Goal: Task Accomplishment & Management: Manage account settings

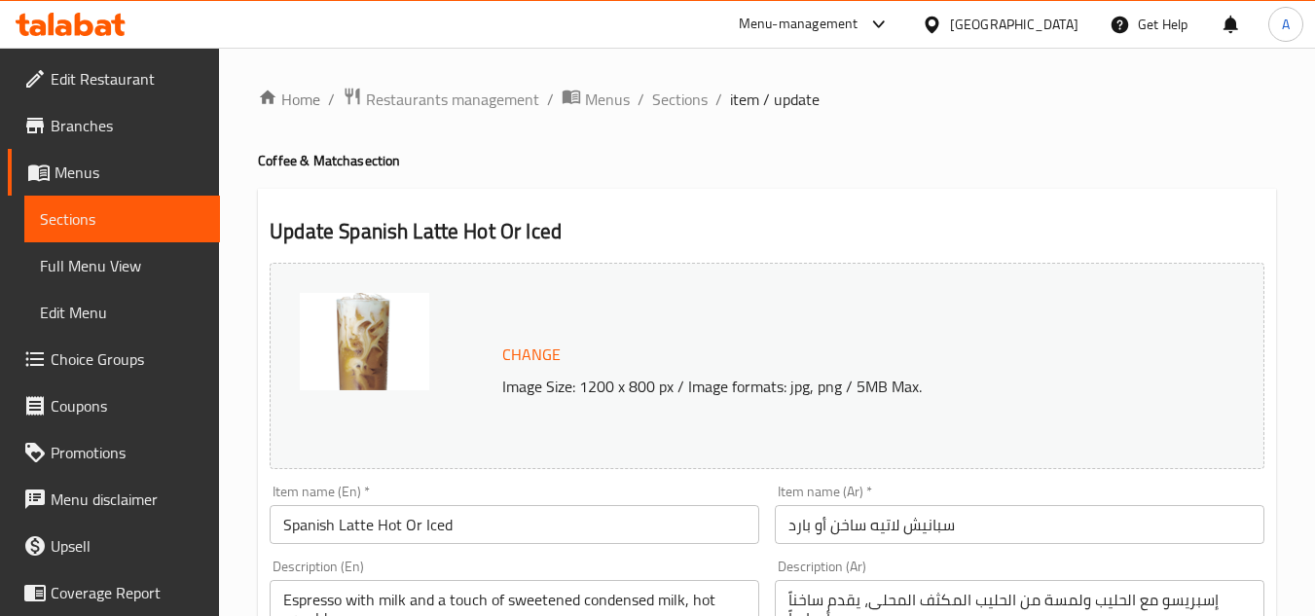
click at [973, 34] on div "[GEOGRAPHIC_DATA]" at bounding box center [1014, 24] width 129 height 21
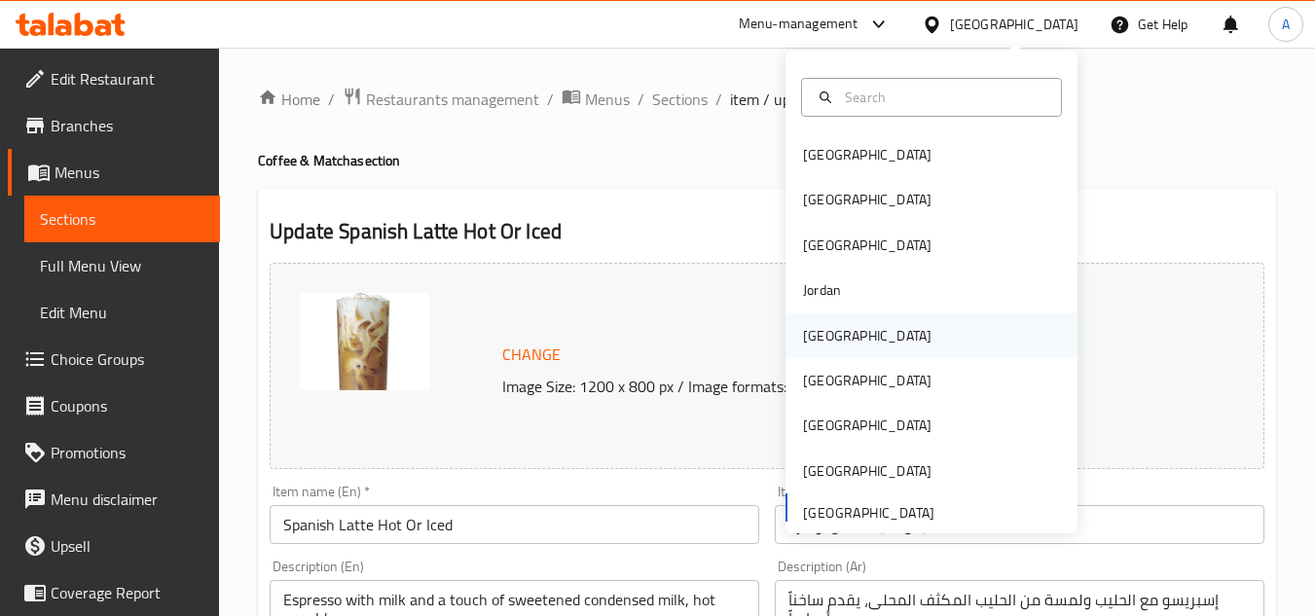
click at [887, 341] on div "[GEOGRAPHIC_DATA]" at bounding box center [932, 335] width 292 height 45
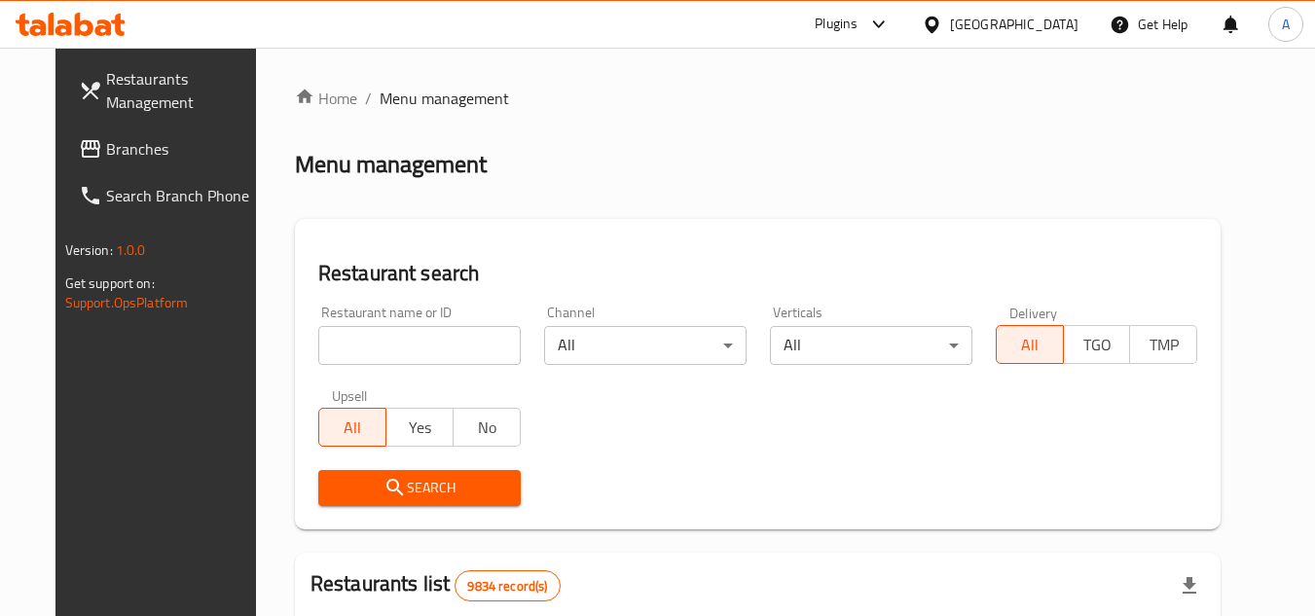
click at [144, 151] on span "Branches" at bounding box center [183, 148] width 154 height 23
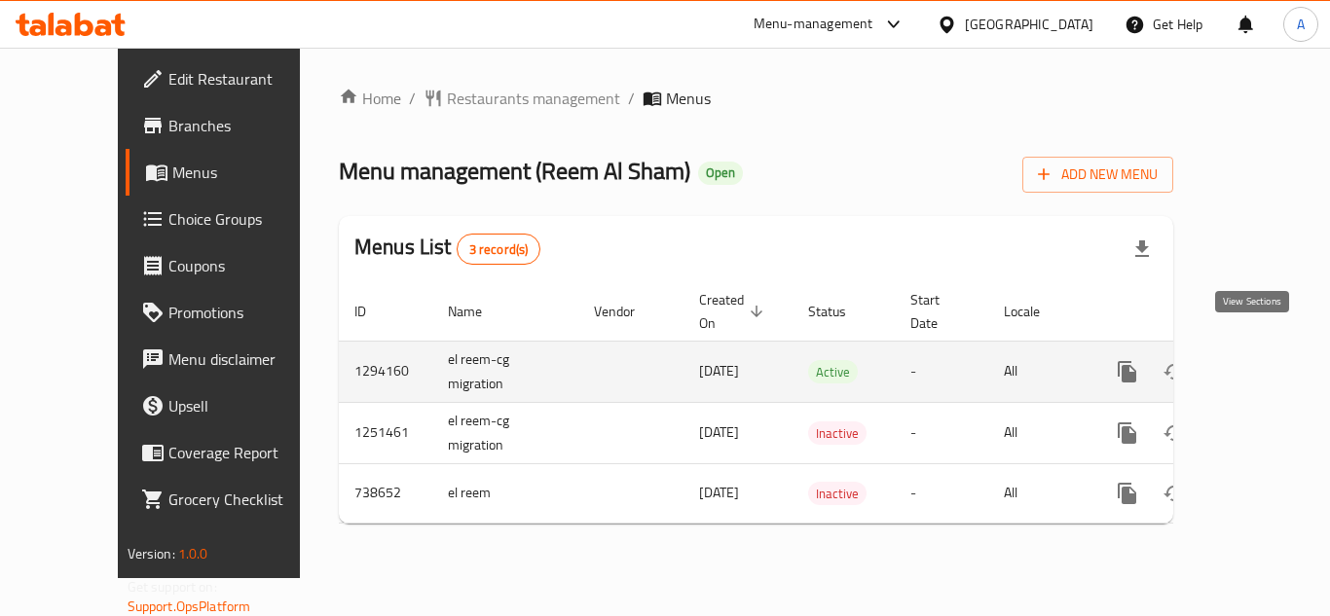
click at [1256, 360] on icon "enhanced table" at bounding box center [1267, 371] width 23 height 23
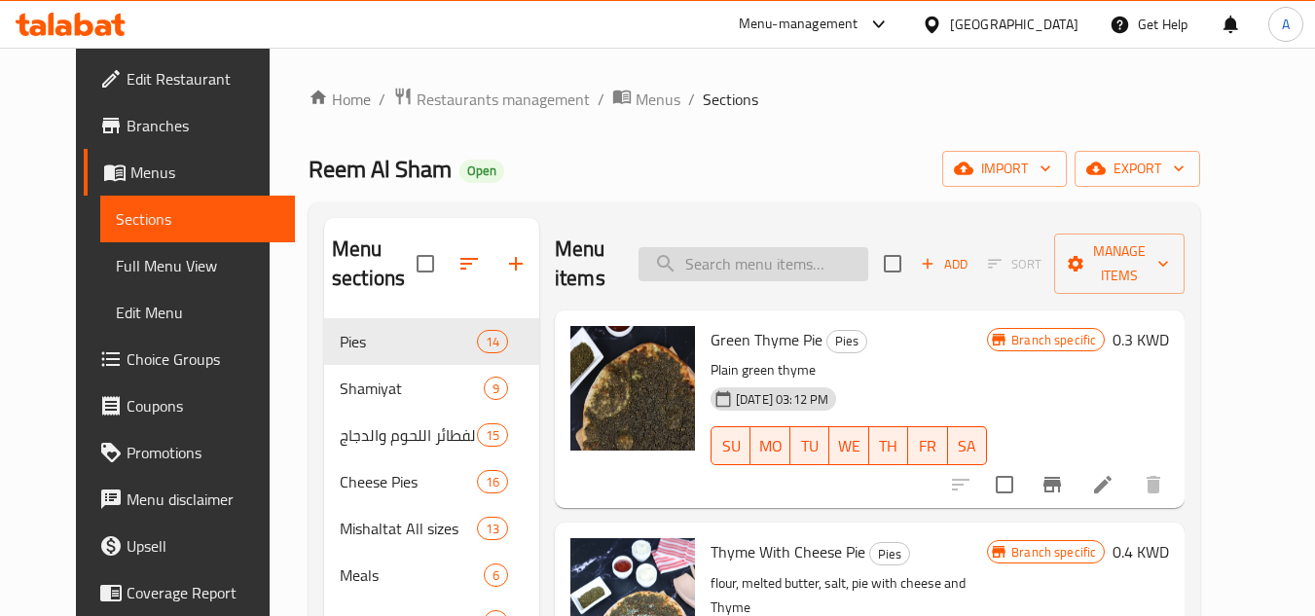
click at [757, 262] on input "search" at bounding box center [754, 264] width 230 height 34
paste input "Ghost Meal"
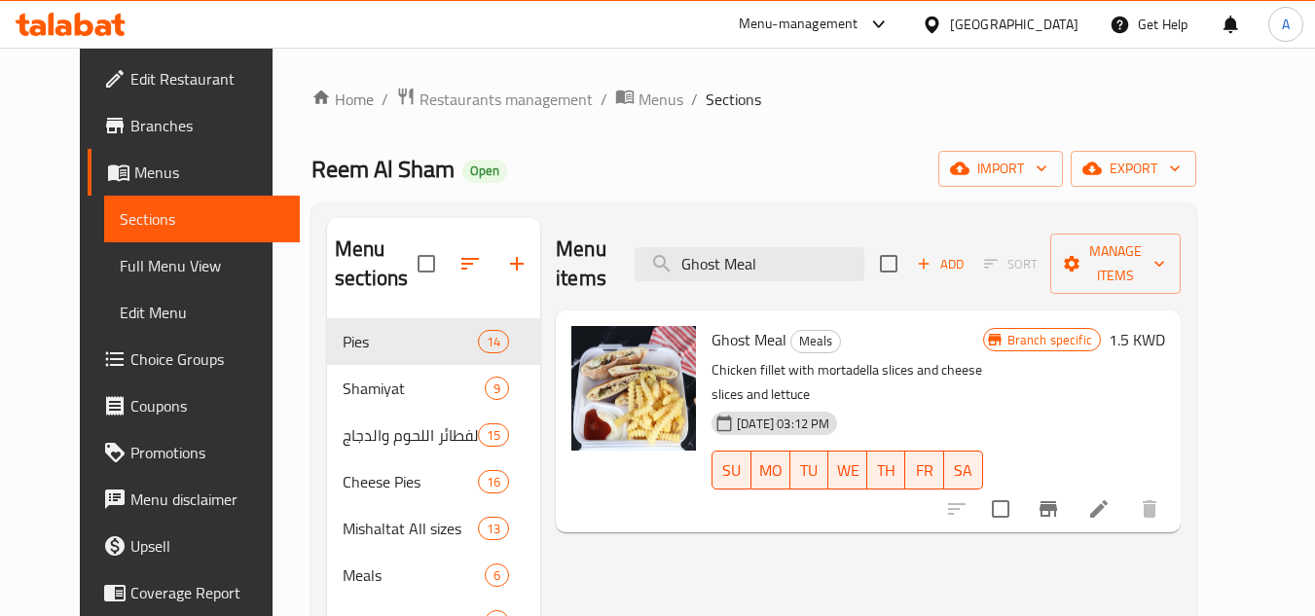
type input "Ghost Meal"
click at [1044, 555] on div "Menu items Ghost Meal Add Sort Manage items Ghost Meal Meals Chicken fillet wit…" at bounding box center [860, 599] width 641 height 762
click at [1042, 559] on div "Menu items Ghost Meal Add Sort Manage items Ghost Meal Meals Chicken fillet wit…" at bounding box center [860, 599] width 641 height 762
click at [1030, 545] on div "Menu items Ghost Meal Add Sort Manage items Ghost Meal Meals Chicken fillet wit…" at bounding box center [860, 599] width 641 height 762
click at [1108, 500] on icon at bounding box center [1099, 509] width 18 height 18
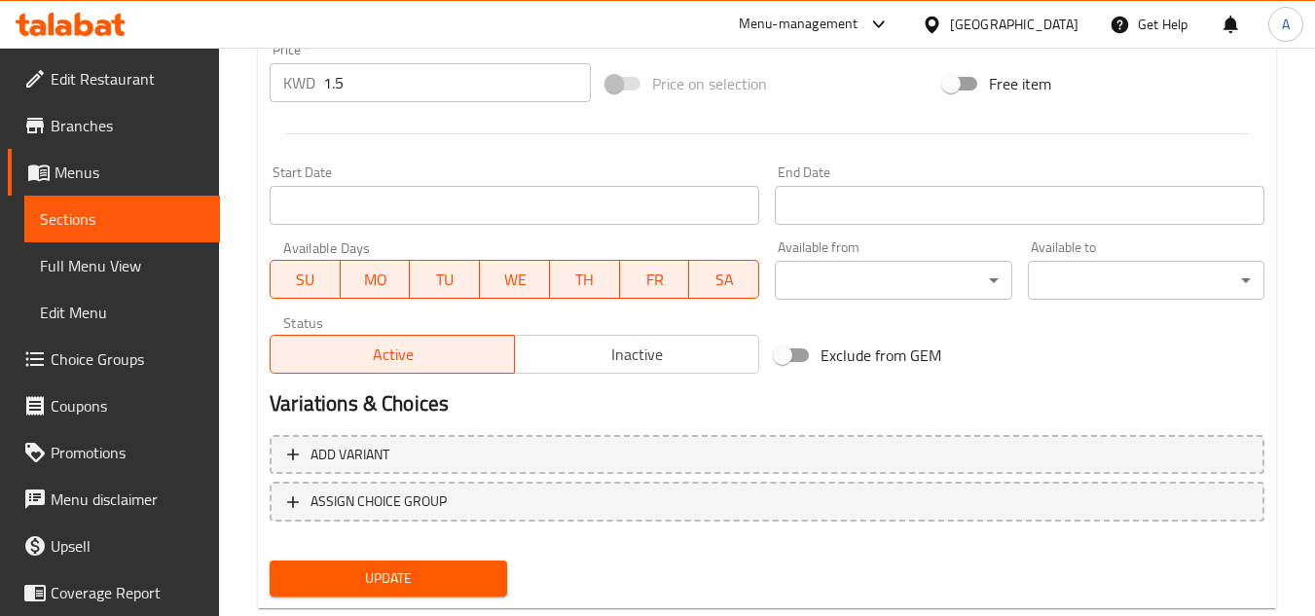
scroll to position [788, 0]
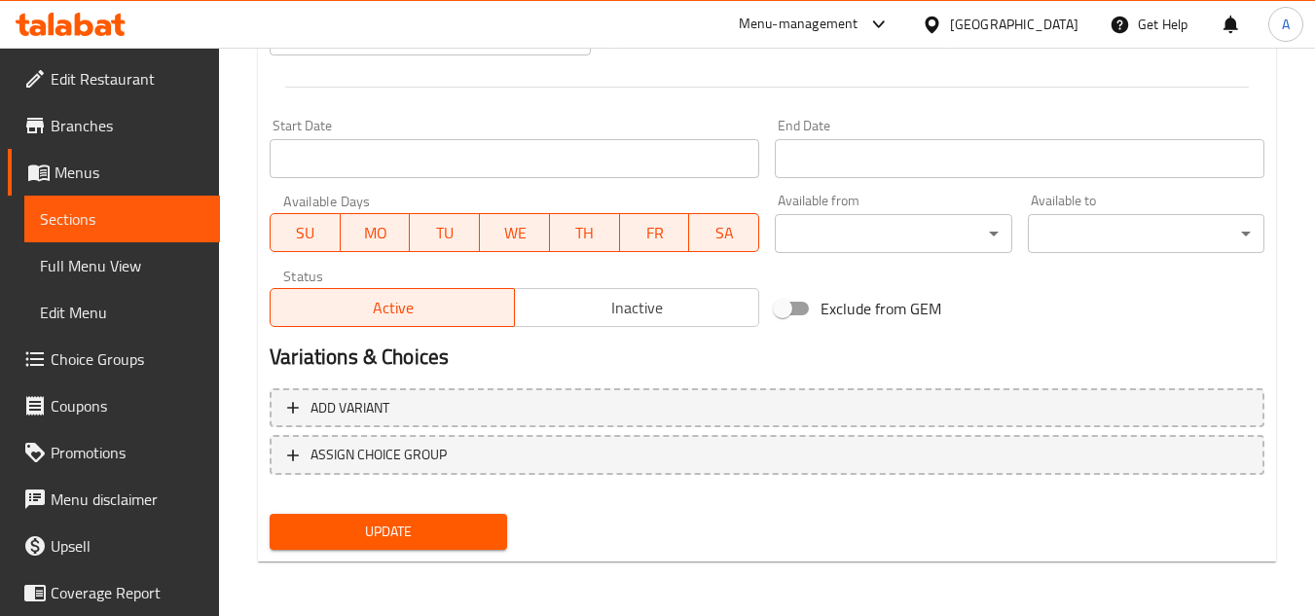
click at [658, 329] on div "Status Active Inactive" at bounding box center [514, 298] width 505 height 74
click at [672, 309] on span "Inactive" at bounding box center [637, 308] width 229 height 28
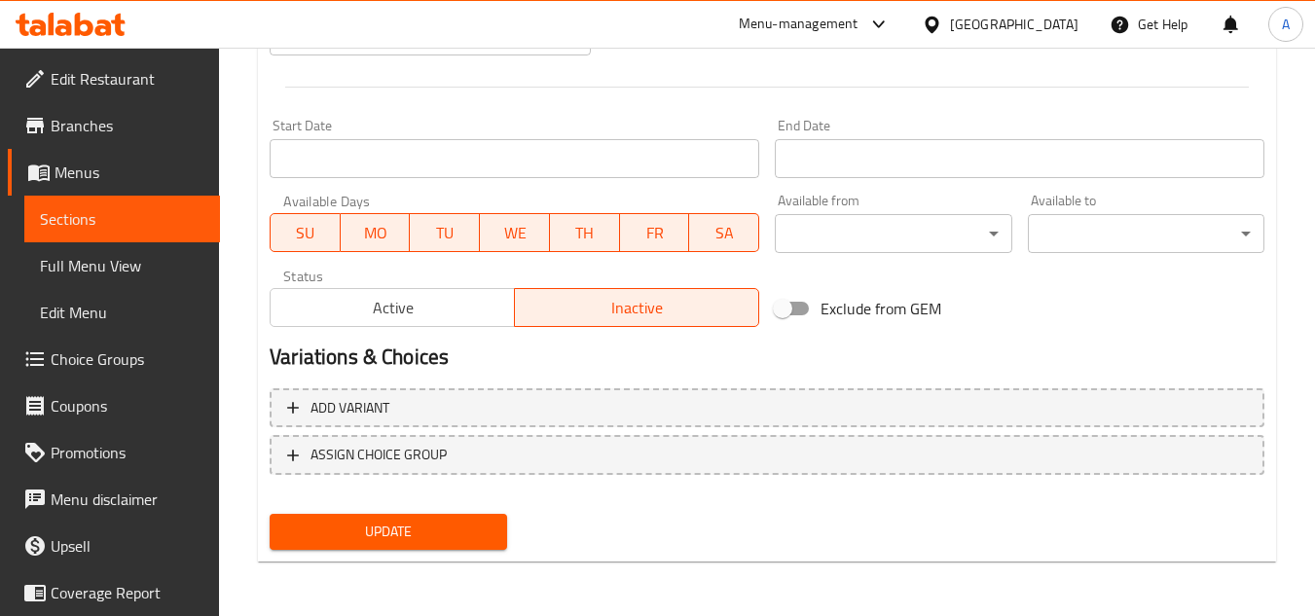
click at [448, 551] on div "Update" at bounding box center [388, 532] width 252 height 52
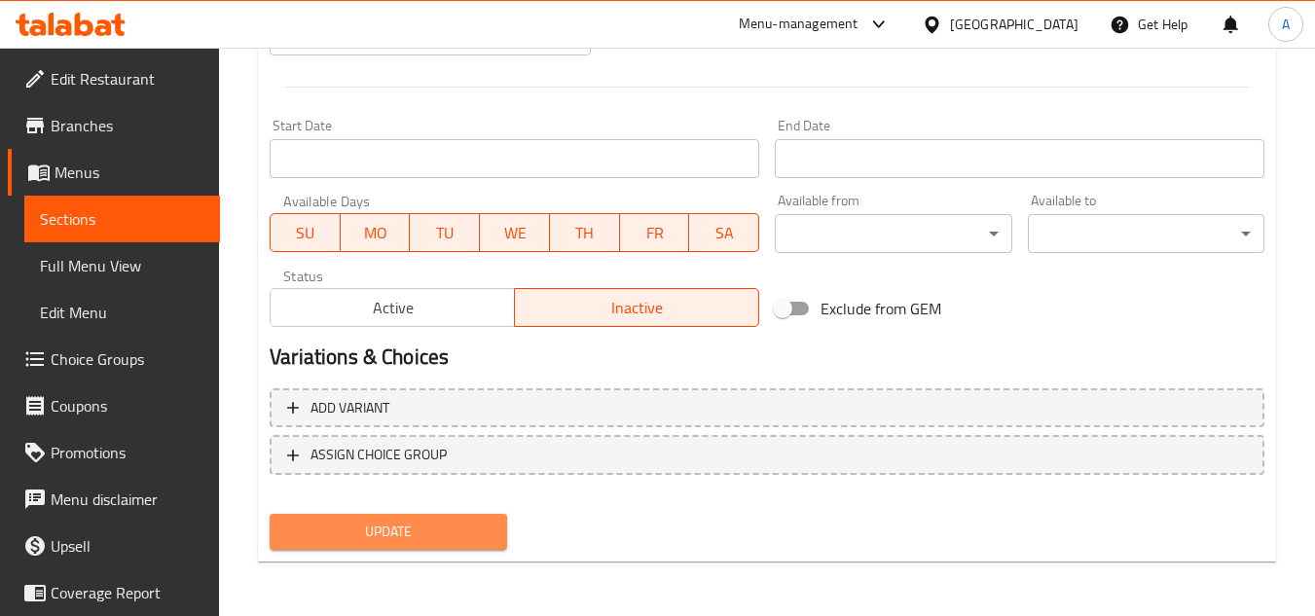
click at [451, 539] on span "Update" at bounding box center [387, 532] width 205 height 24
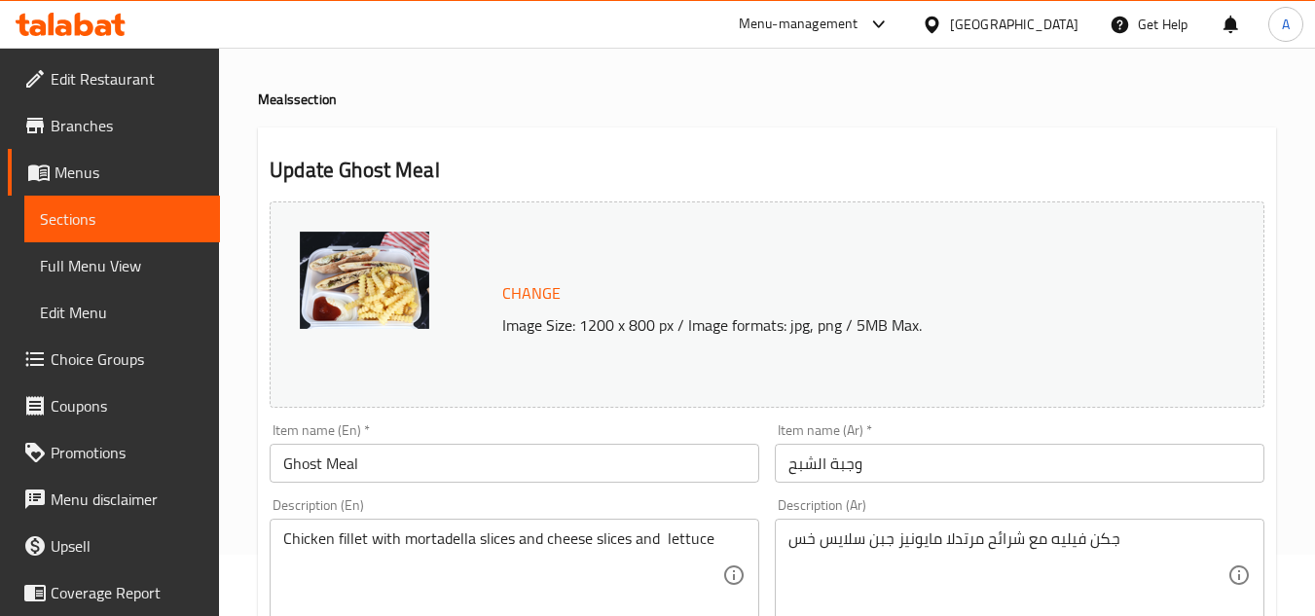
scroll to position [0, 0]
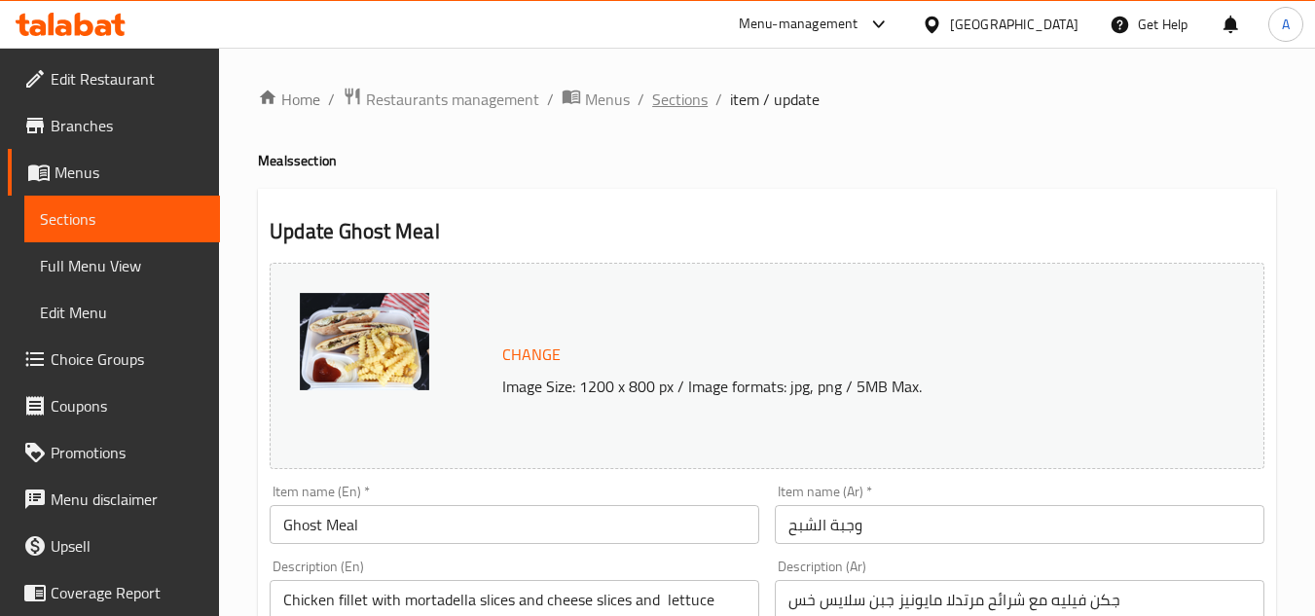
click at [698, 95] on span "Sections" at bounding box center [679, 99] width 55 height 23
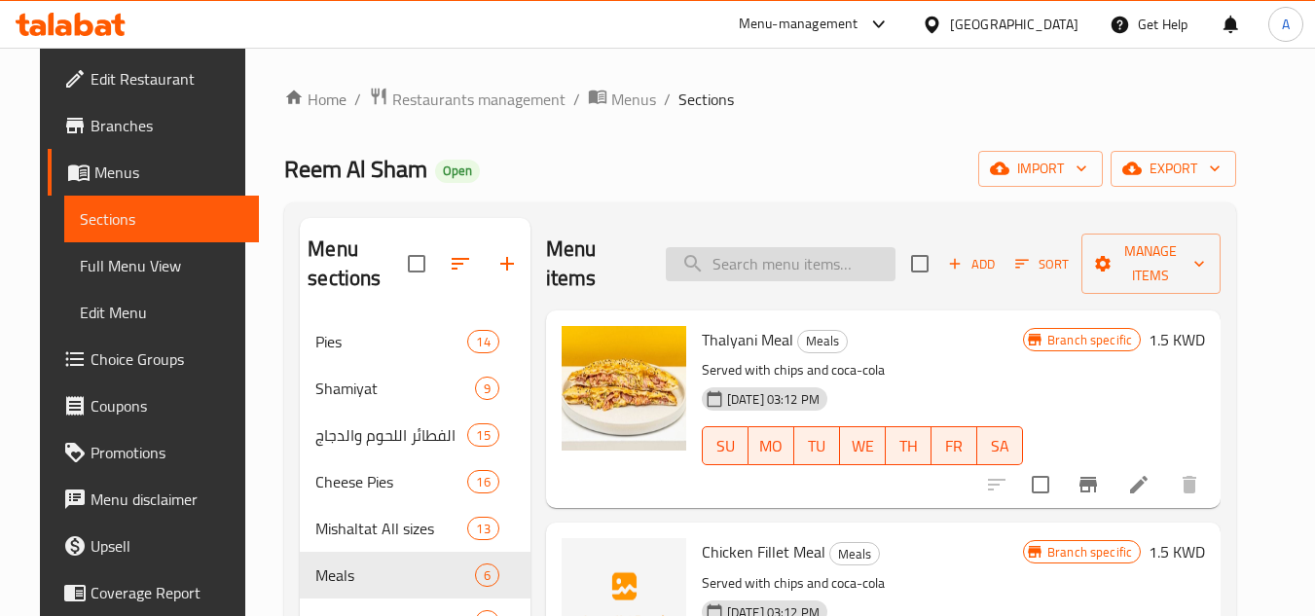
click at [756, 266] on input "search" at bounding box center [781, 264] width 230 height 34
paste input "عصير الليمون مع النعناع الطازج"
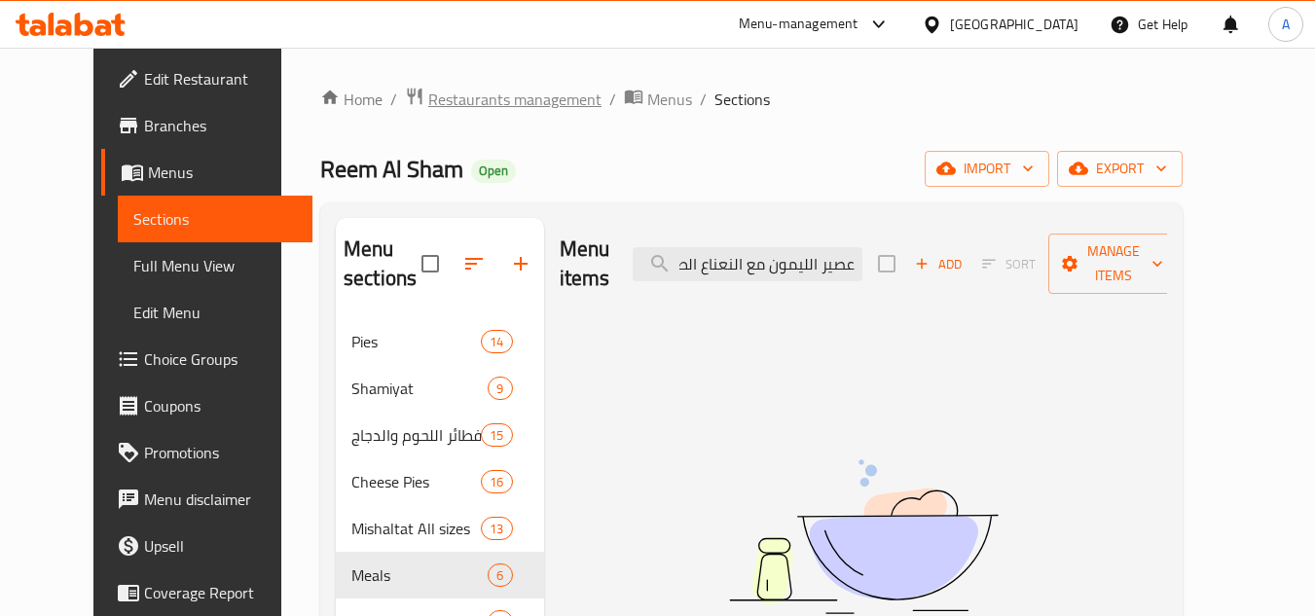
type input "عصير الليمون مع النعناع الطازج"
click at [428, 93] on span "Restaurants management" at bounding box center [514, 99] width 173 height 23
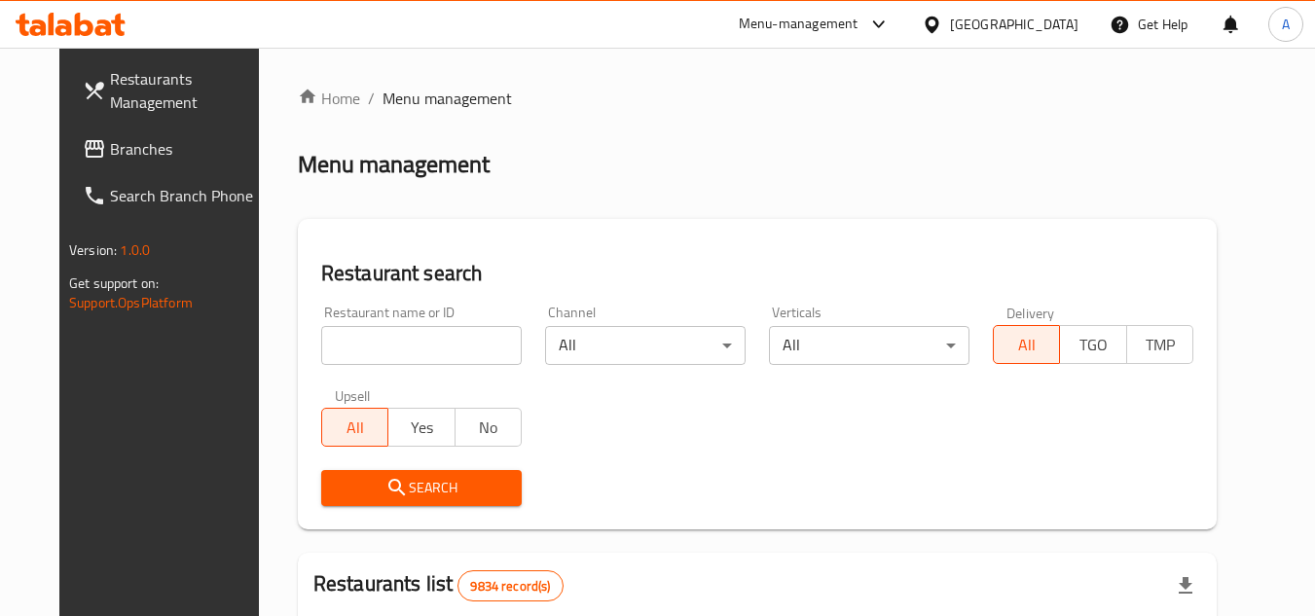
click at [114, 155] on span "Branches" at bounding box center [187, 148] width 154 height 23
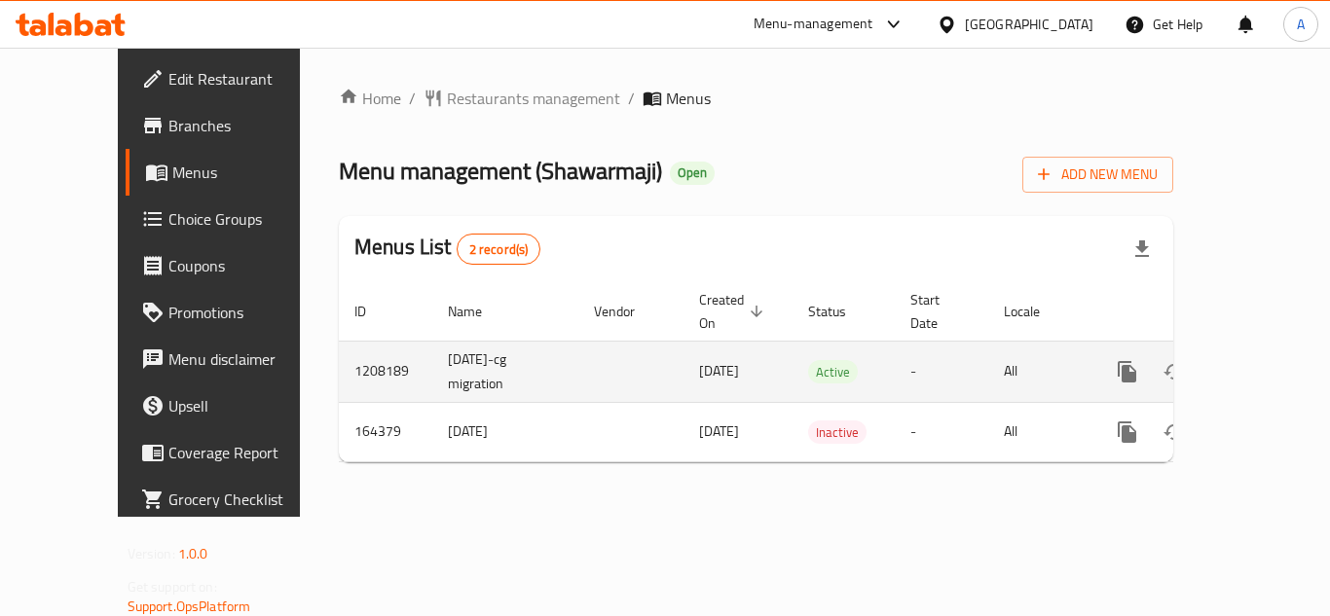
click at [1256, 360] on icon "enhanced table" at bounding box center [1267, 371] width 23 height 23
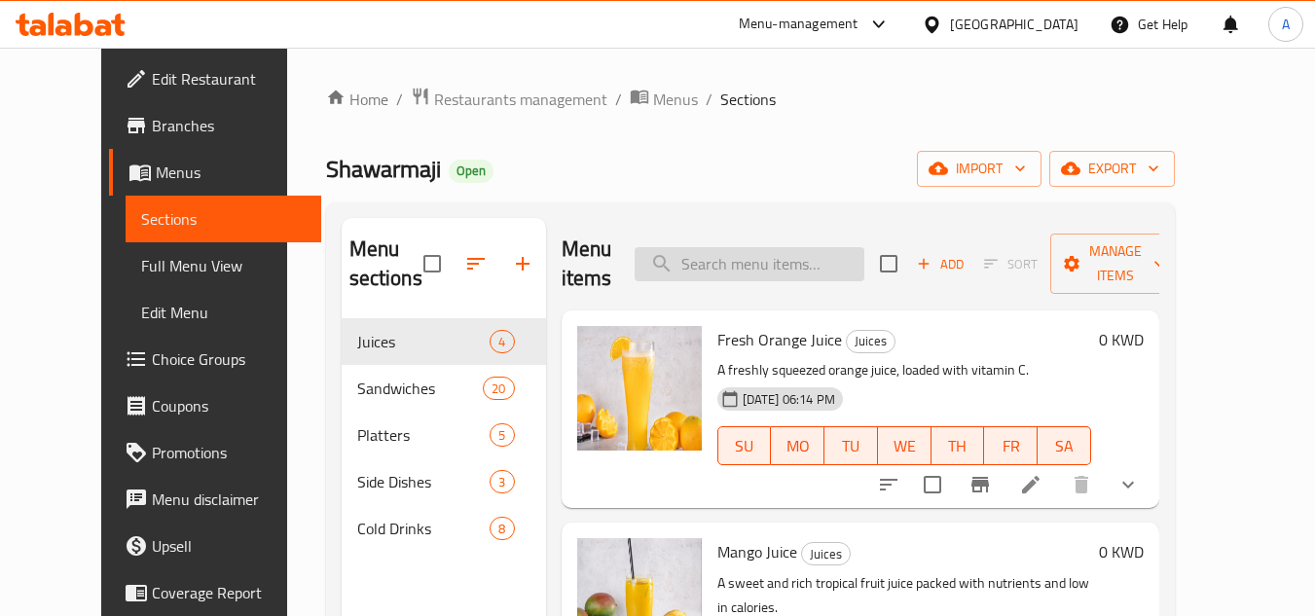
click at [807, 270] on input "search" at bounding box center [750, 264] width 230 height 34
paste input "عصير الليمون مع النعناع الطازج"
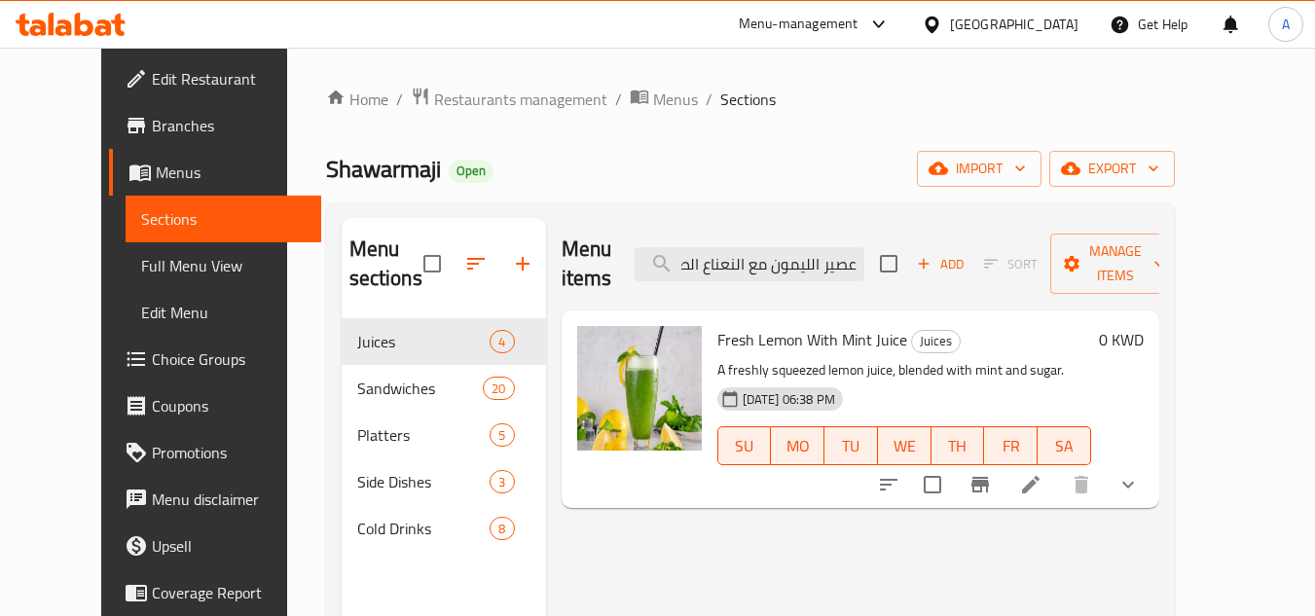
type input "عصير الليمون مع النعناع الطازج"
click at [1043, 473] on icon at bounding box center [1030, 484] width 23 height 23
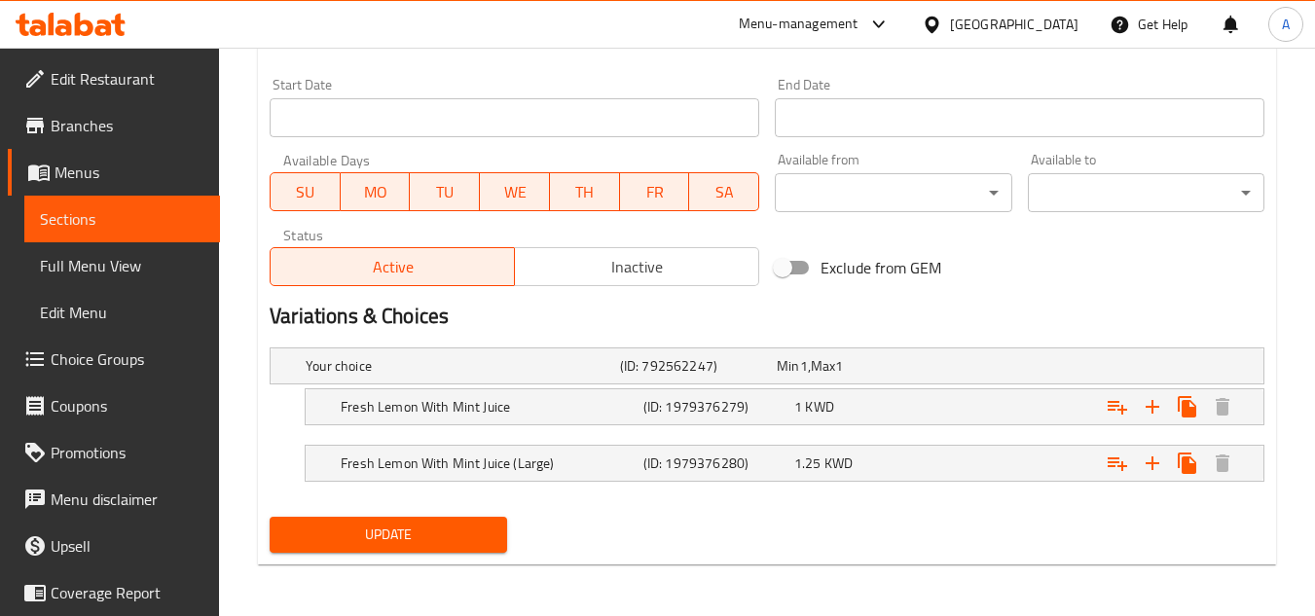
scroll to position [831, 0]
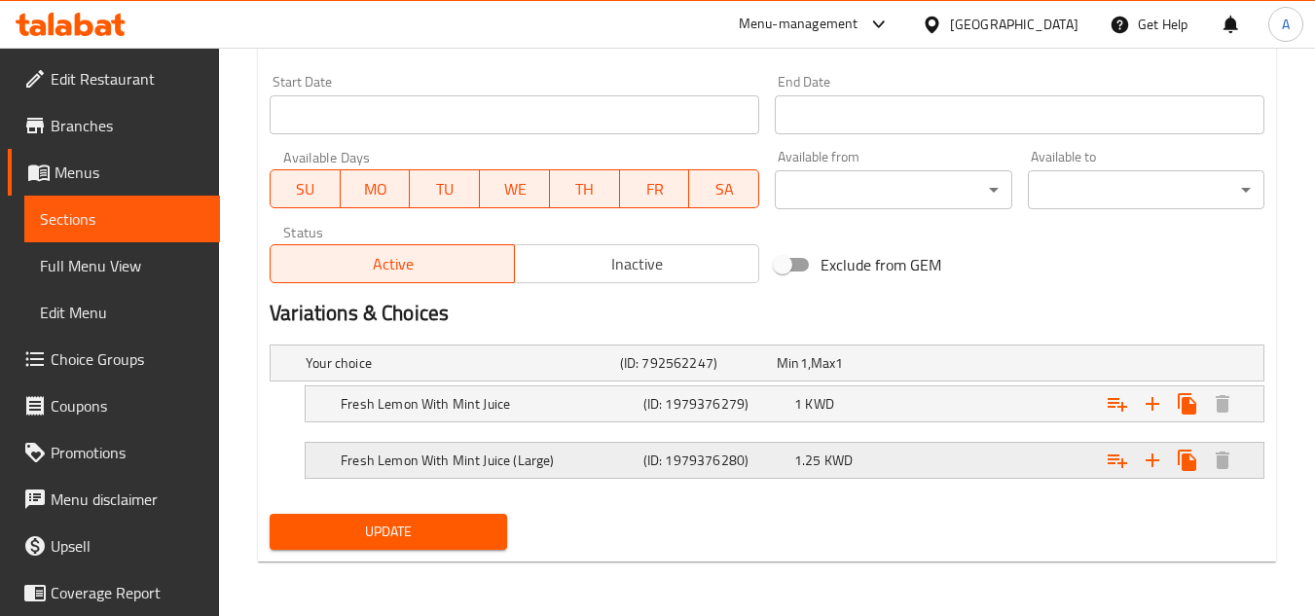
click at [767, 373] on h5 "(ID: 1979376280)" at bounding box center [694, 362] width 149 height 19
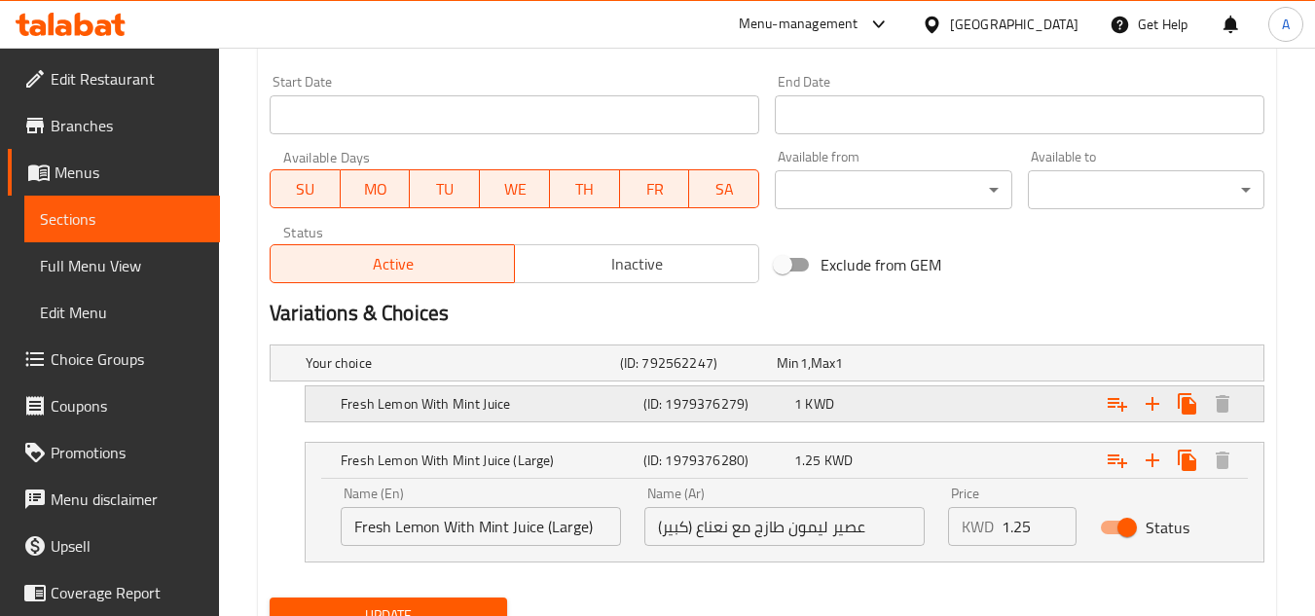
click at [769, 373] on h5 "(ID: 1979376279)" at bounding box center [694, 362] width 149 height 19
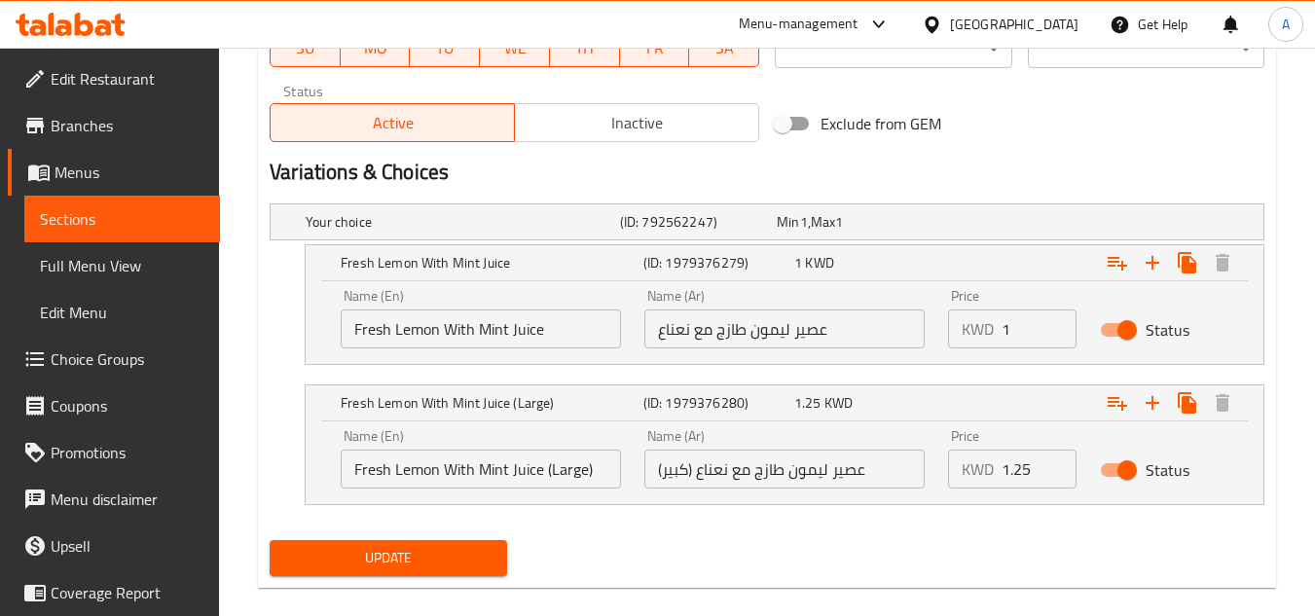
scroll to position [999, 0]
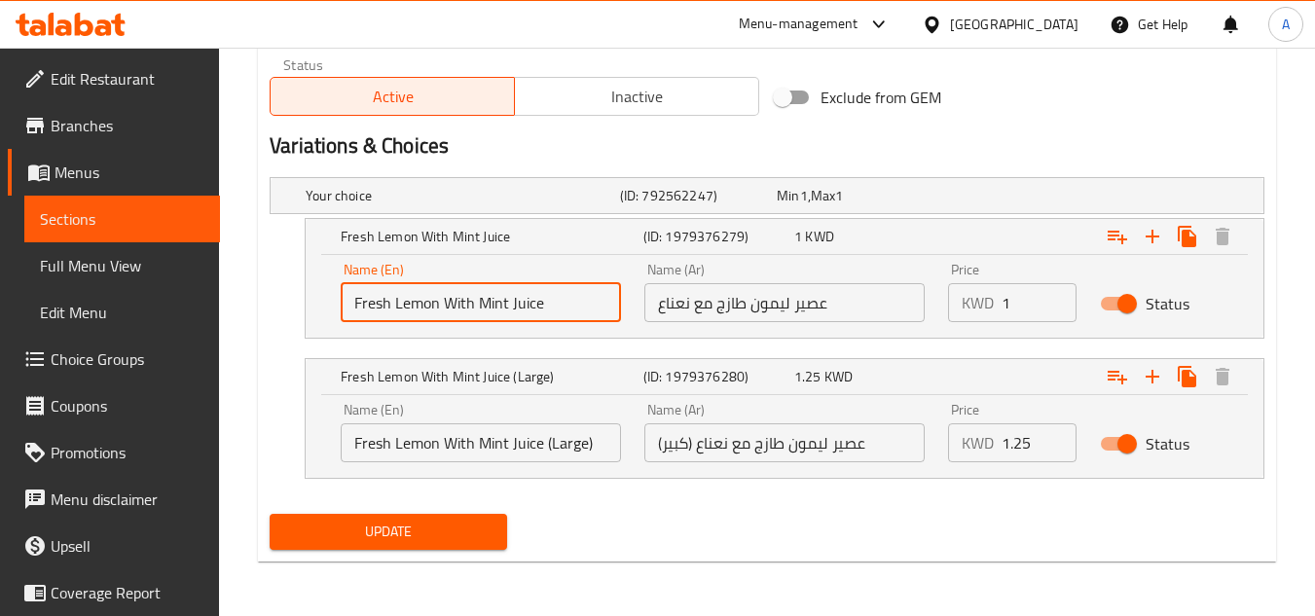
click at [595, 312] on input "Fresh Lemon With Mint Juice" at bounding box center [481, 302] width 280 height 39
click at [653, 536] on div "Update" at bounding box center [767, 532] width 1010 height 52
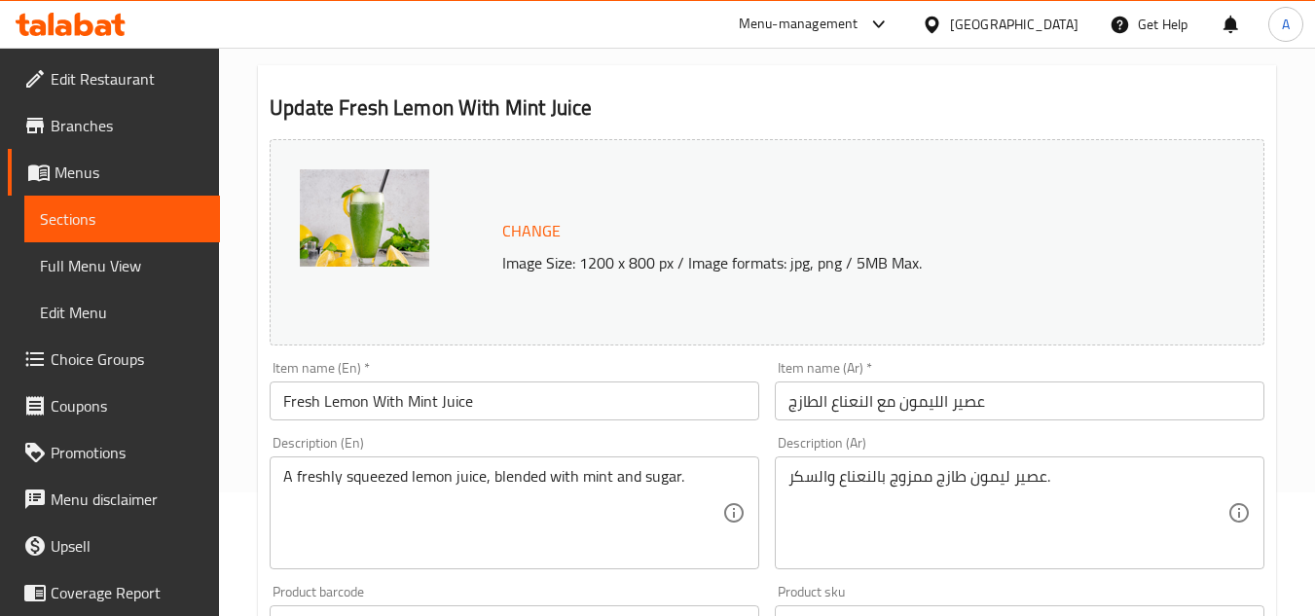
scroll to position [123, 0]
click at [950, 18] on div at bounding box center [936, 24] width 28 height 21
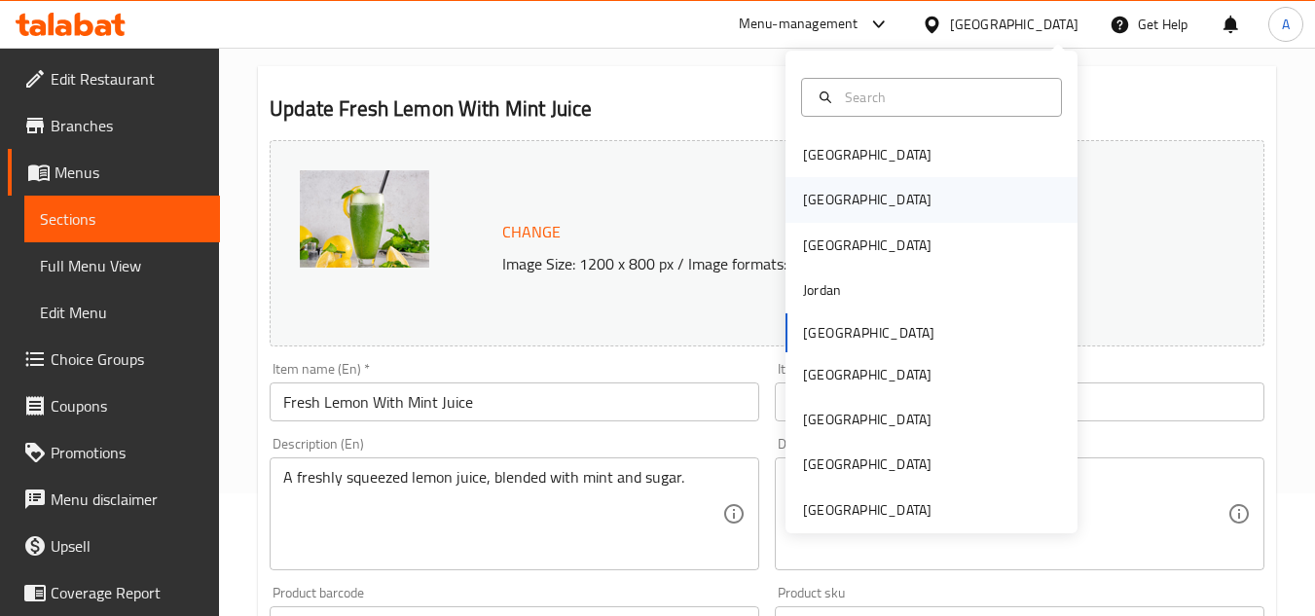
click at [900, 191] on div "[GEOGRAPHIC_DATA]" at bounding box center [932, 199] width 292 height 45
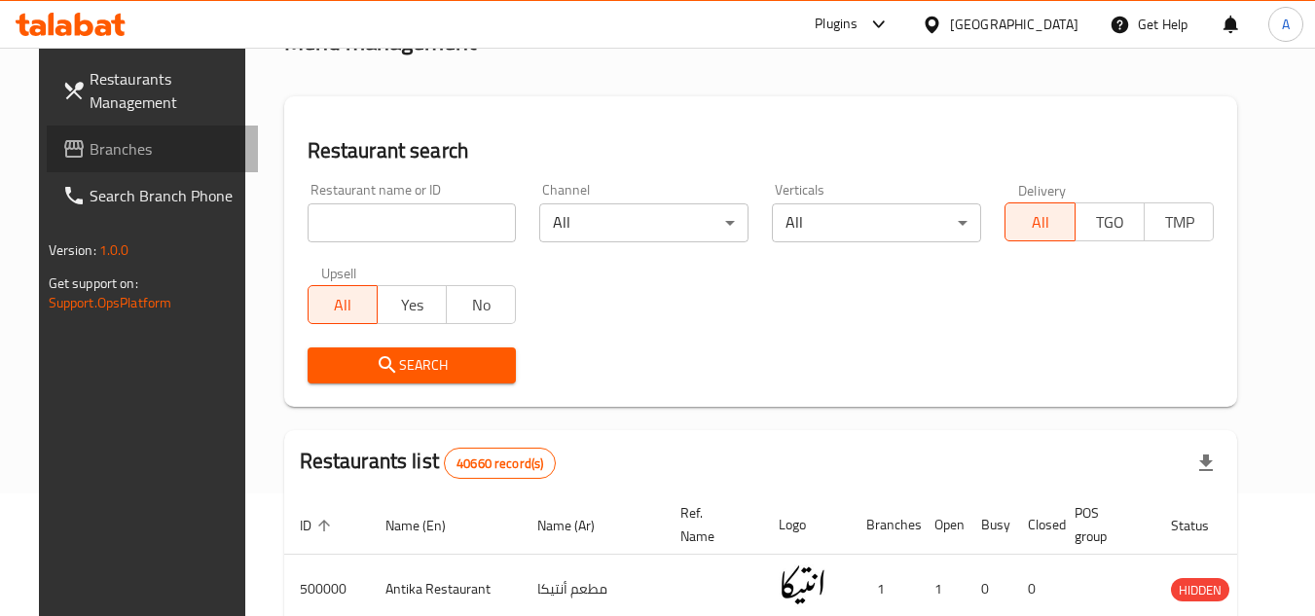
click at [130, 164] on link "Branches" at bounding box center [153, 149] width 212 height 47
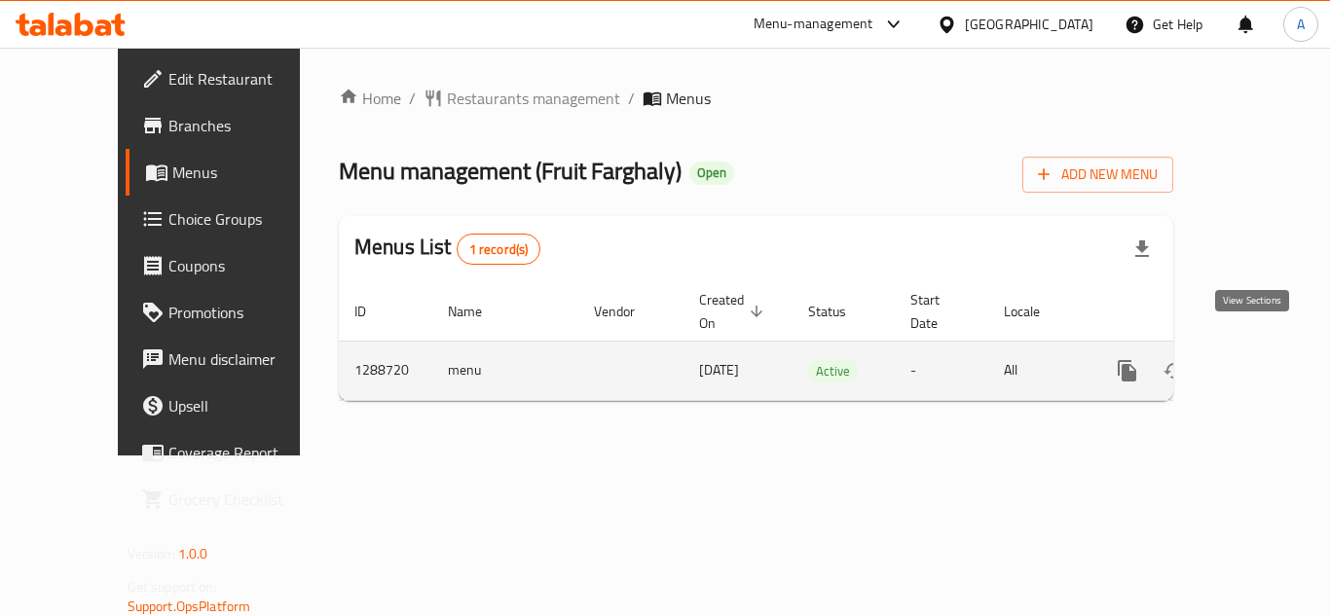
click at [1256, 359] on icon "enhanced table" at bounding box center [1267, 370] width 23 height 23
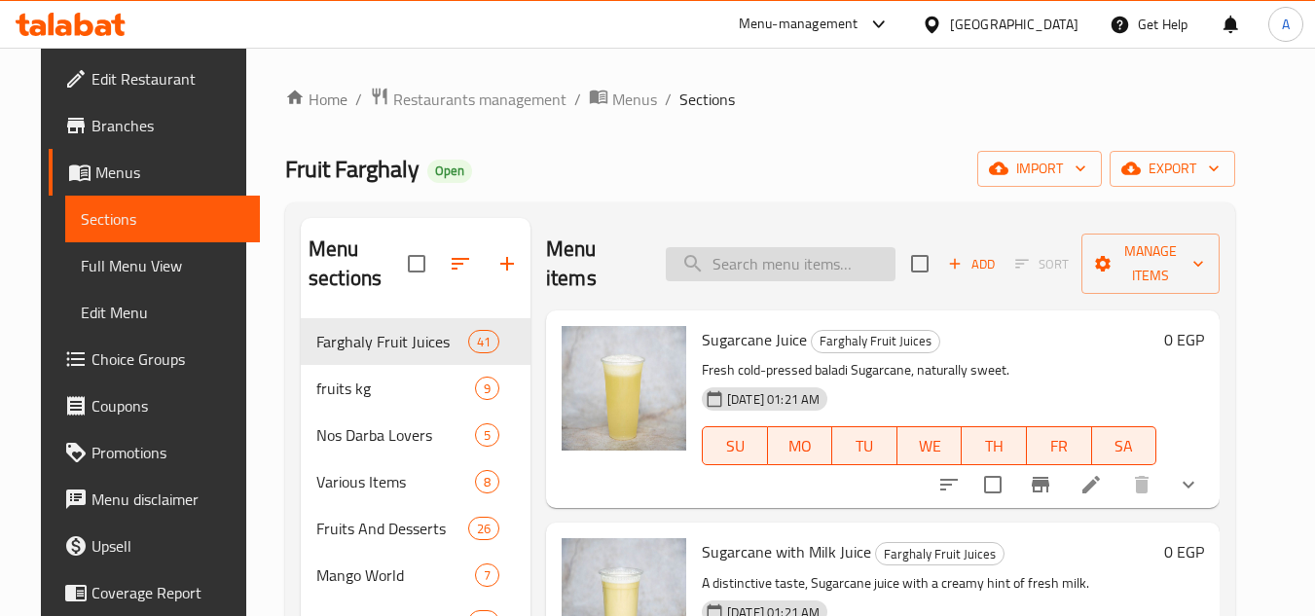
click at [839, 260] on input "search" at bounding box center [781, 264] width 230 height 34
paste input "Sugarcane Juice"
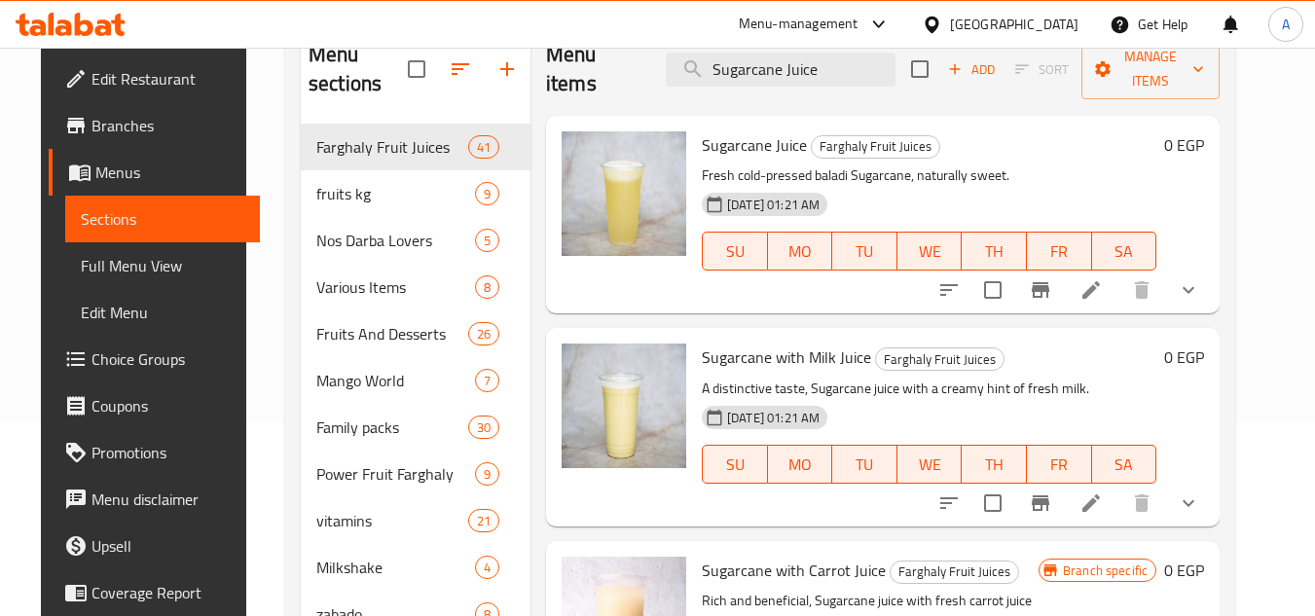
type input "Sugarcane Juice"
click at [1119, 273] on li at bounding box center [1091, 290] width 55 height 35
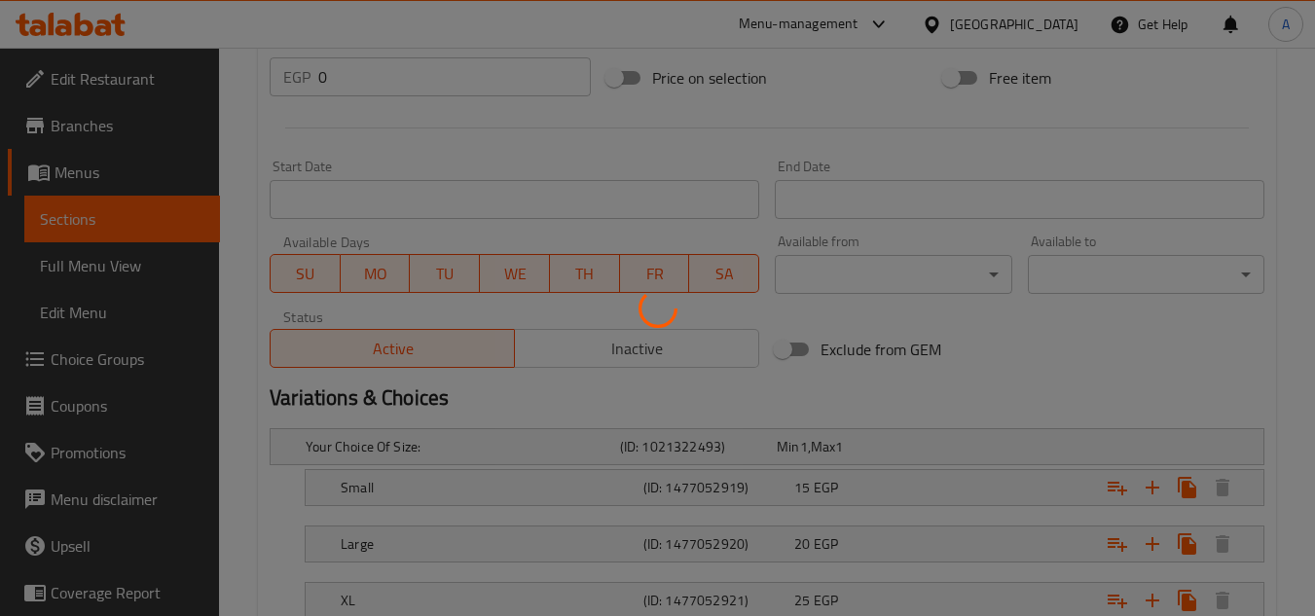
scroll to position [874, 0]
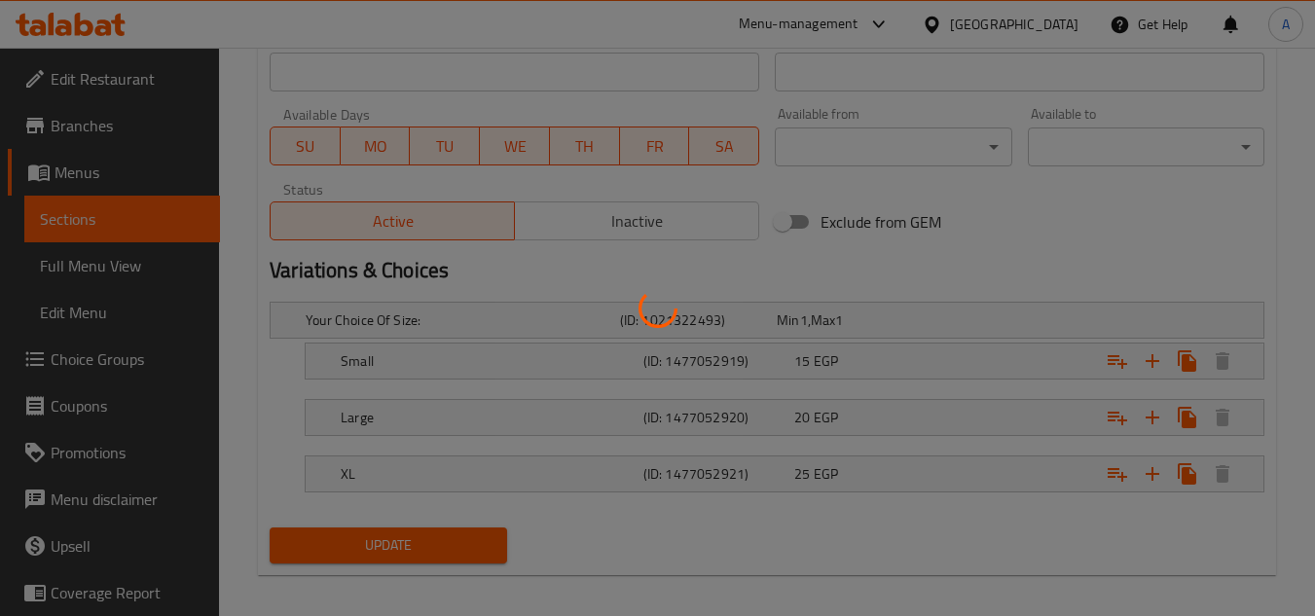
click at [912, 398] on div at bounding box center [657, 308] width 1315 height 616
click at [918, 414] on div at bounding box center [657, 308] width 1315 height 616
click at [915, 422] on div at bounding box center [657, 308] width 1315 height 616
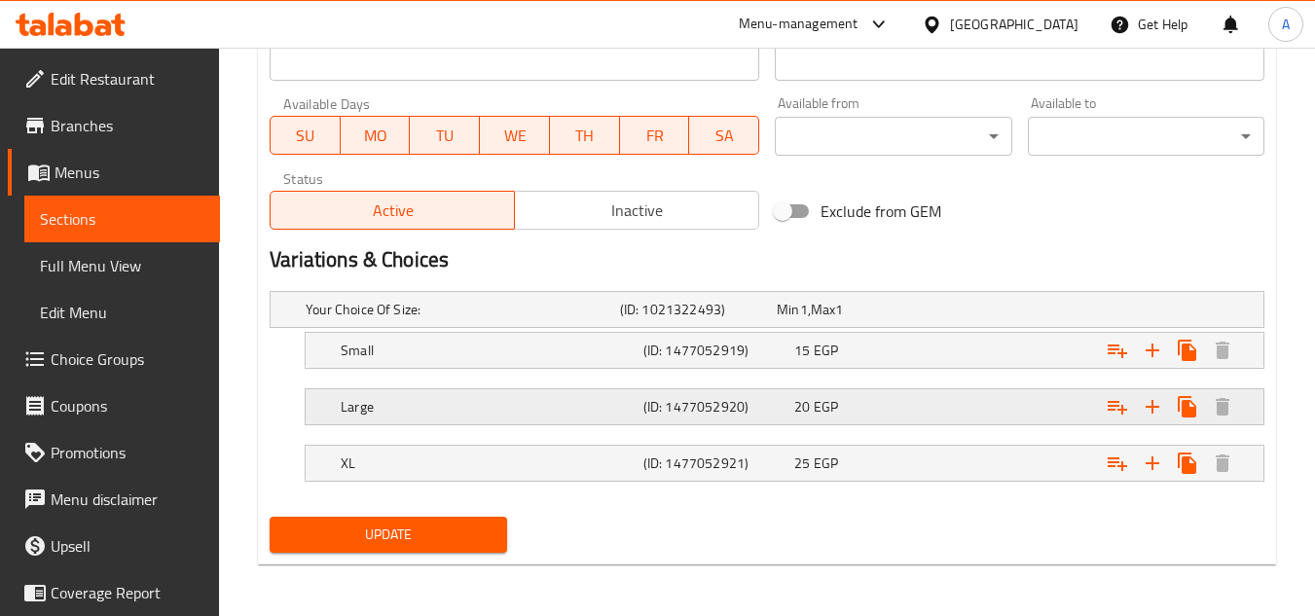
scroll to position [888, 0]
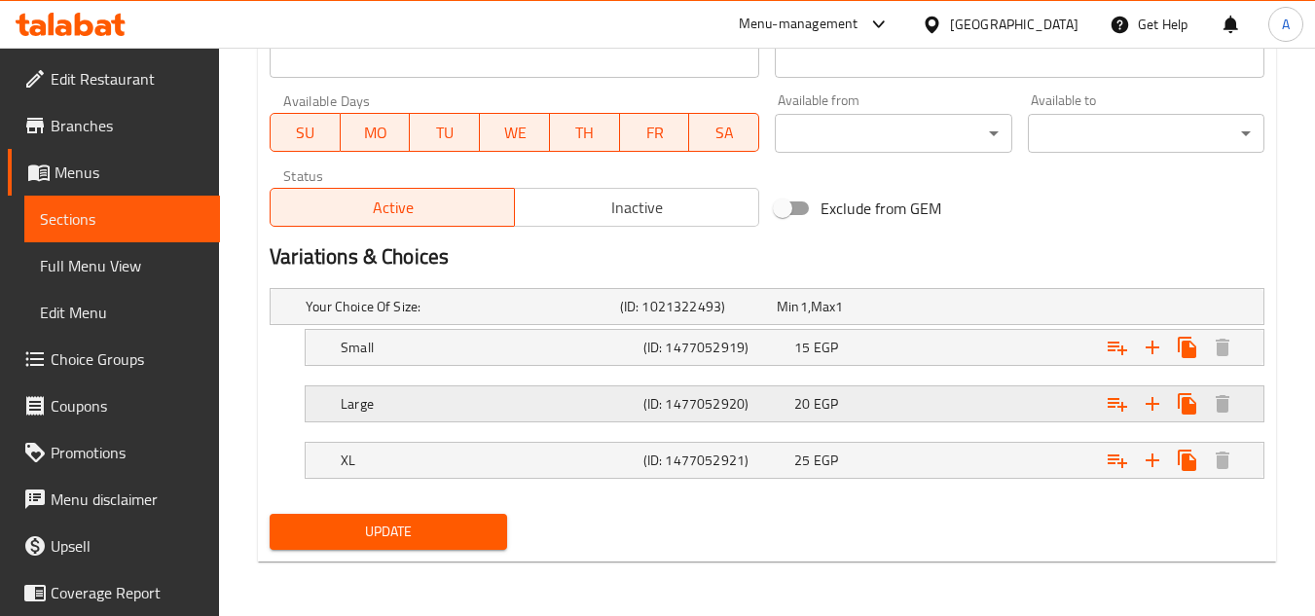
click at [918, 328] on div "Large (ID: 1477052920) 20 EGP" at bounding box center [773, 306] width 942 height 43
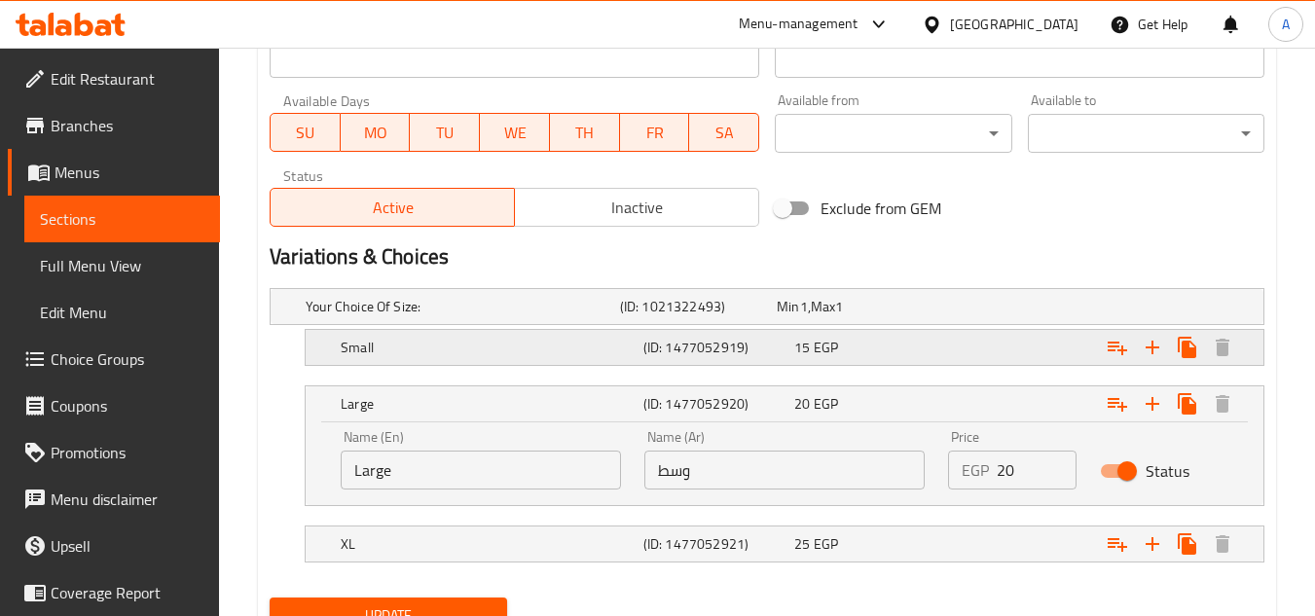
click at [928, 328] on div "Small (ID: 1477052919) 15 EGP" at bounding box center [773, 306] width 942 height 43
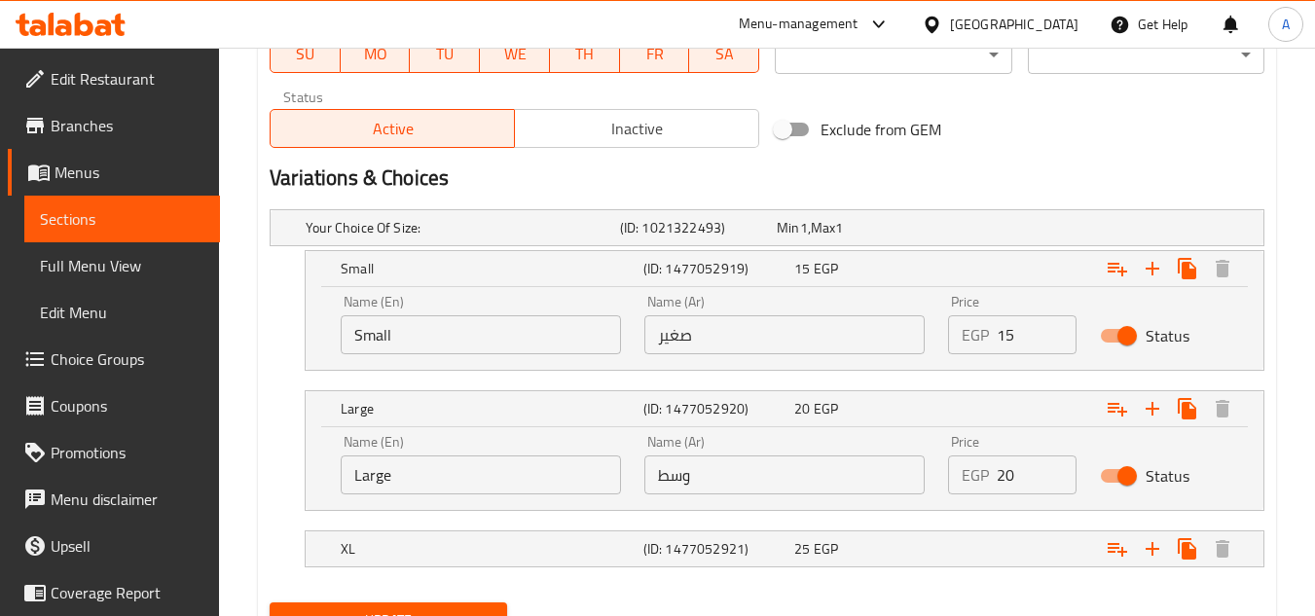
scroll to position [1055, 0]
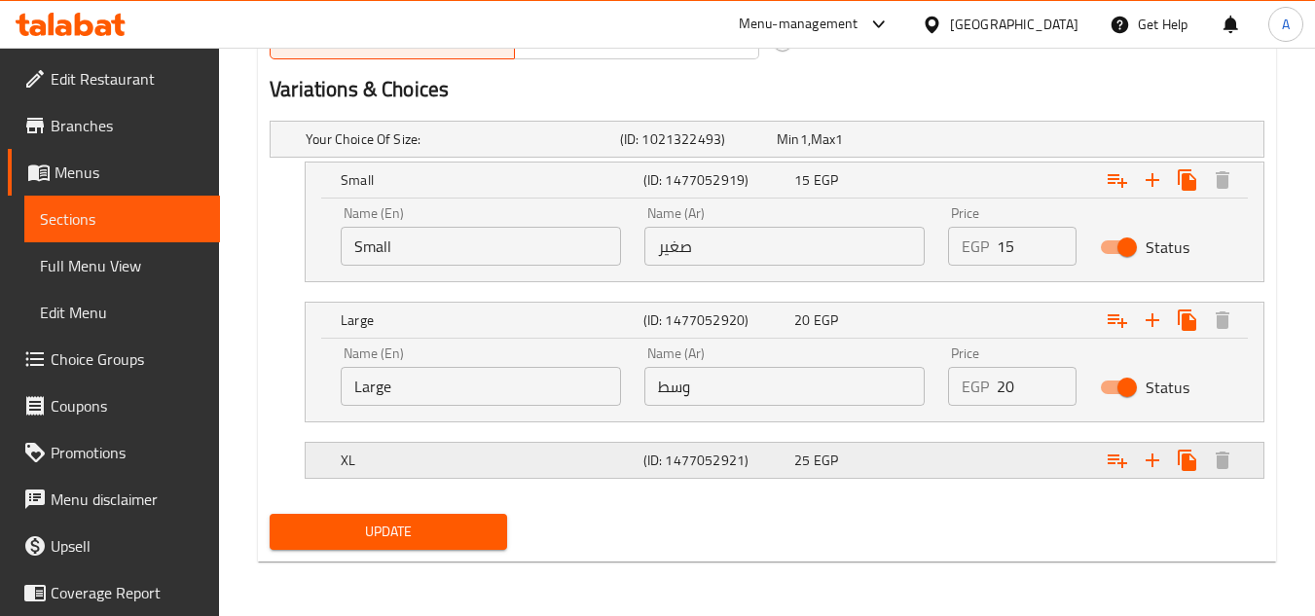
click at [886, 161] on div "XL (ID: 1477052921) 25 EGP" at bounding box center [773, 139] width 942 height 43
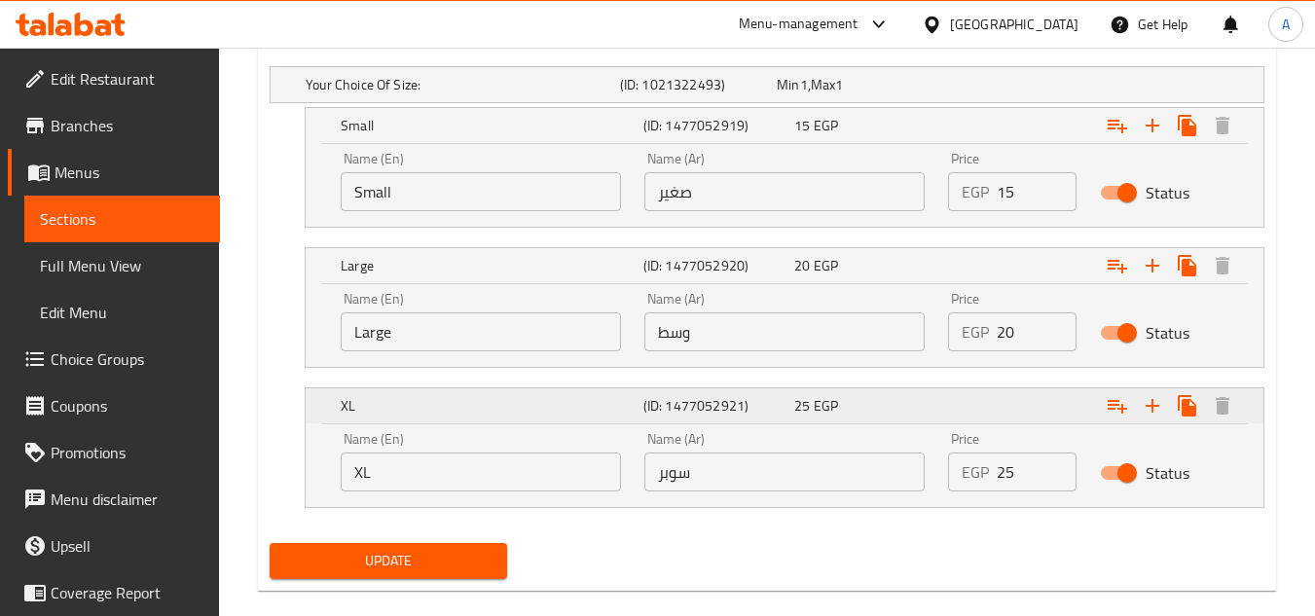
scroll to position [1139, 0]
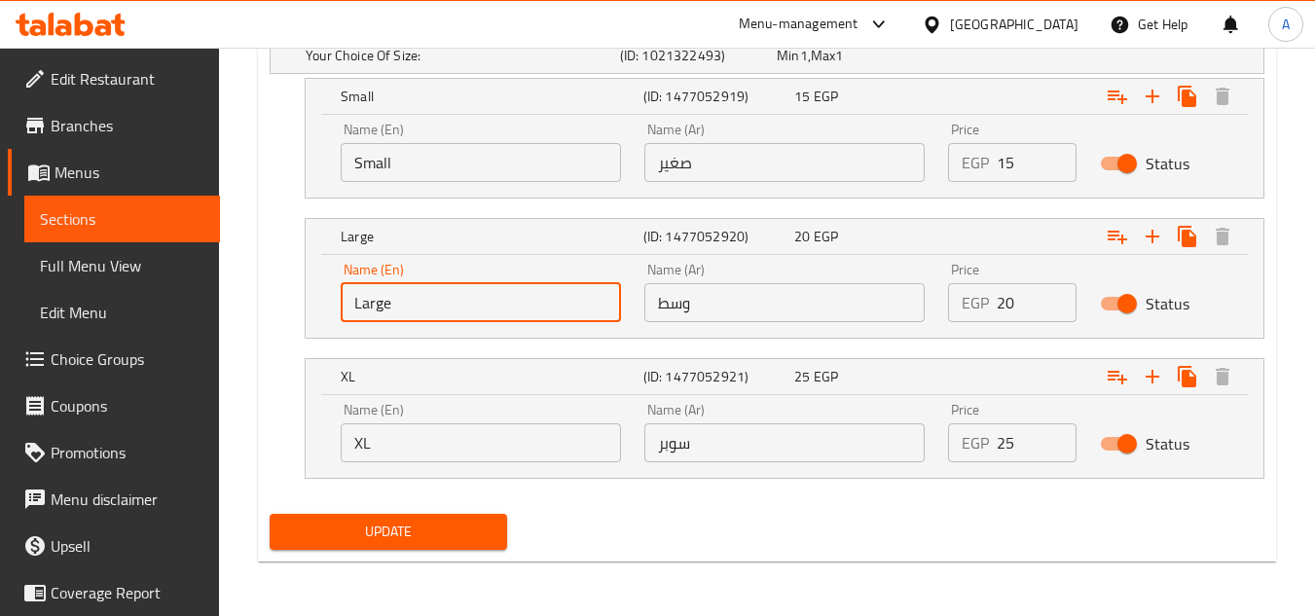
click at [579, 304] on input "Large" at bounding box center [481, 302] width 280 height 39
type input "Medium"
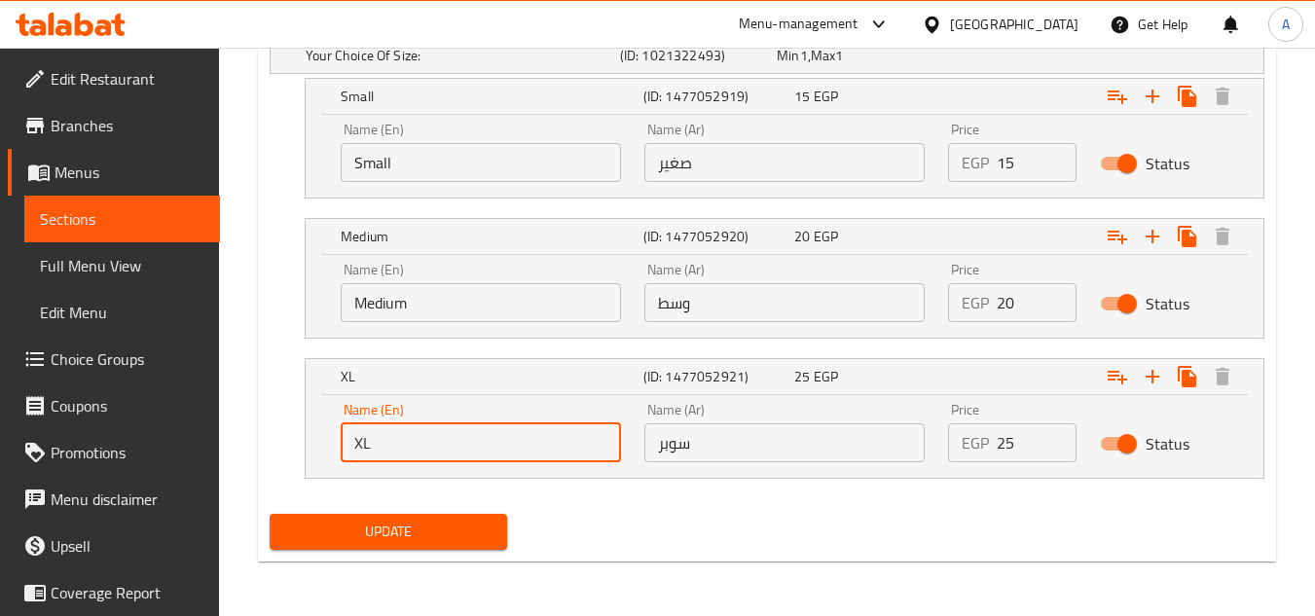
click at [369, 446] on input "XL" at bounding box center [481, 442] width 280 height 39
type input "Super"
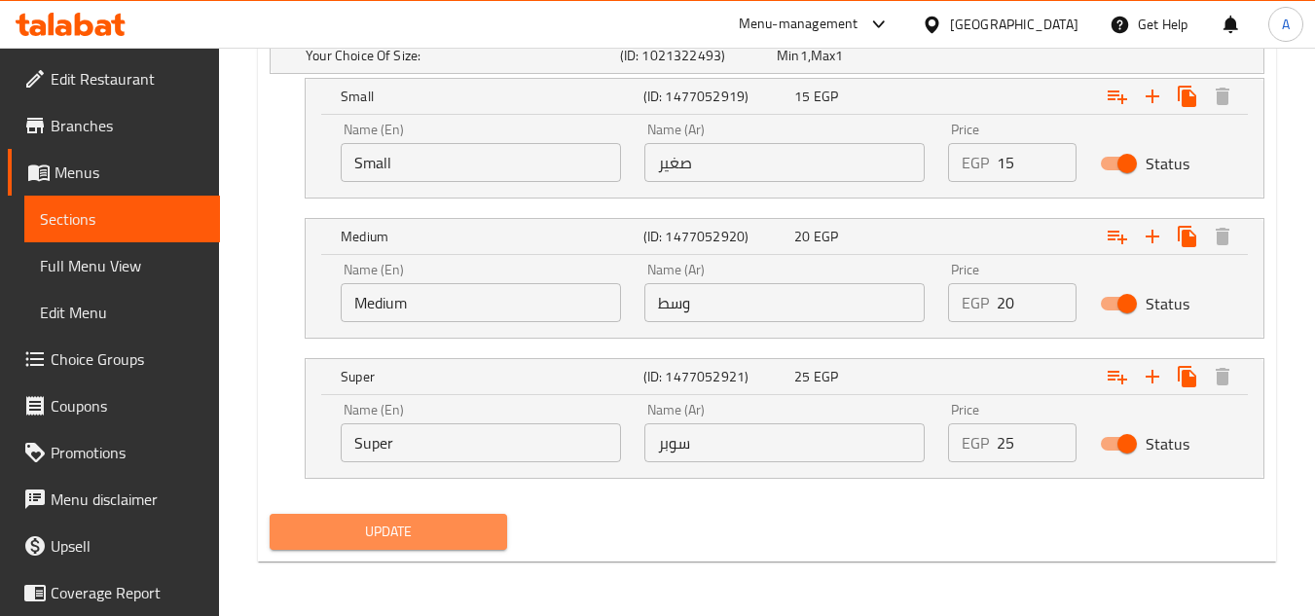
click at [473, 530] on span "Update" at bounding box center [387, 532] width 205 height 24
